Goal: Navigation & Orientation: Understand site structure

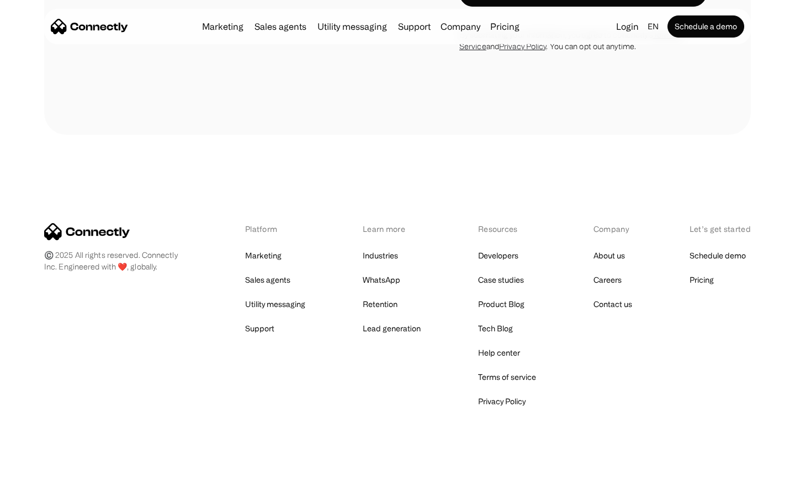
scroll to position [2911, 0]
